Goal: Find specific page/section: Find specific page/section

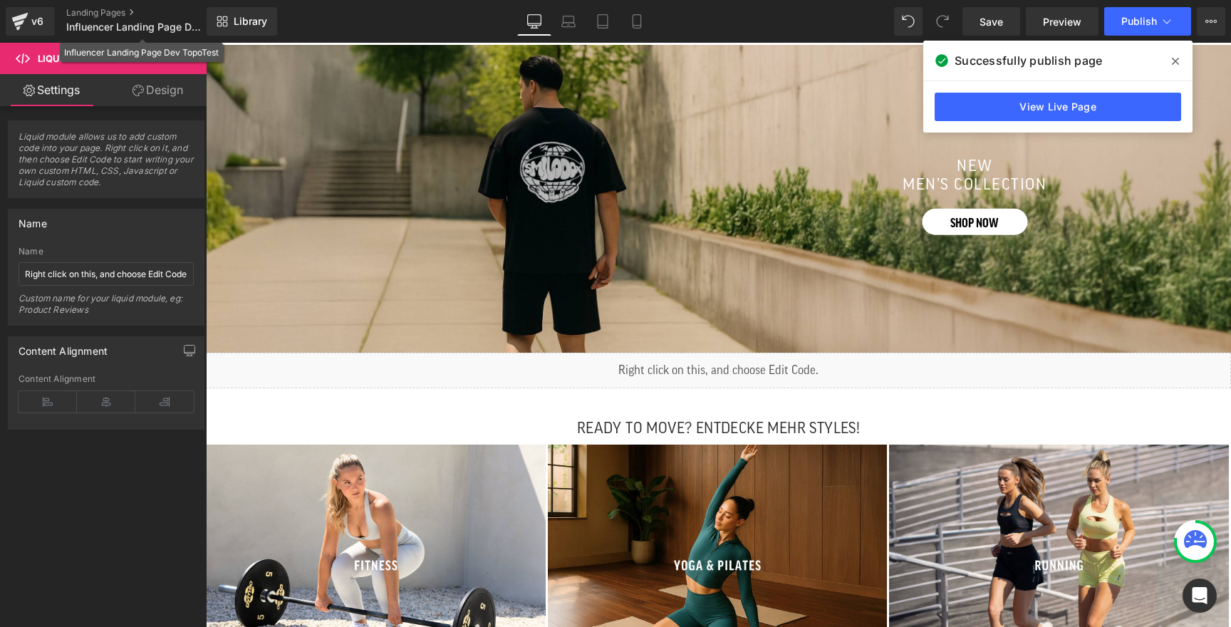
scroll to position [384, 0]
click at [184, 53] on icon at bounding box center [181, 57] width 17 height 17
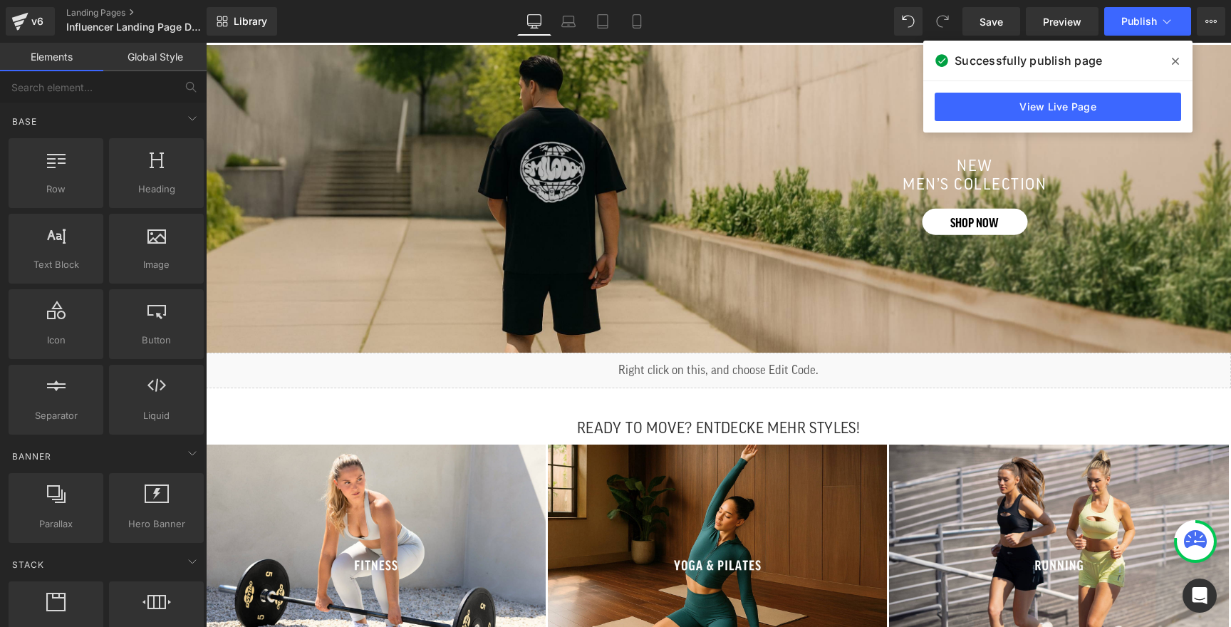
click at [1167, 58] on span at bounding box center [1175, 61] width 23 height 23
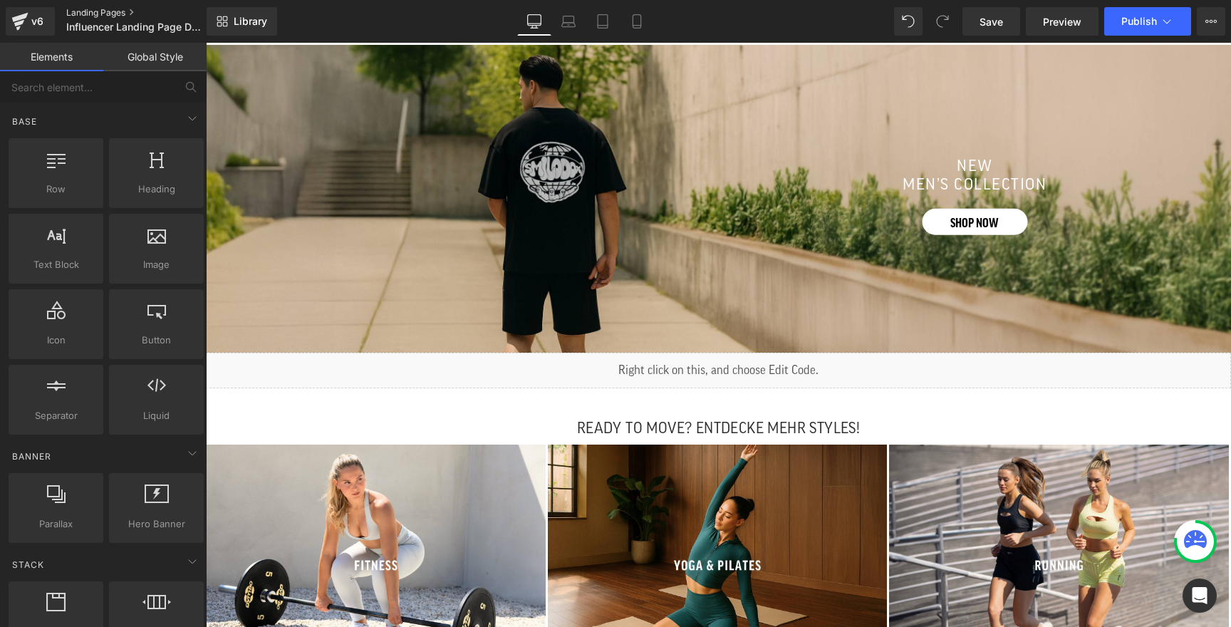
click at [83, 13] on link "Landing Pages" at bounding box center [148, 12] width 164 height 11
